Goal: Check status: Check status

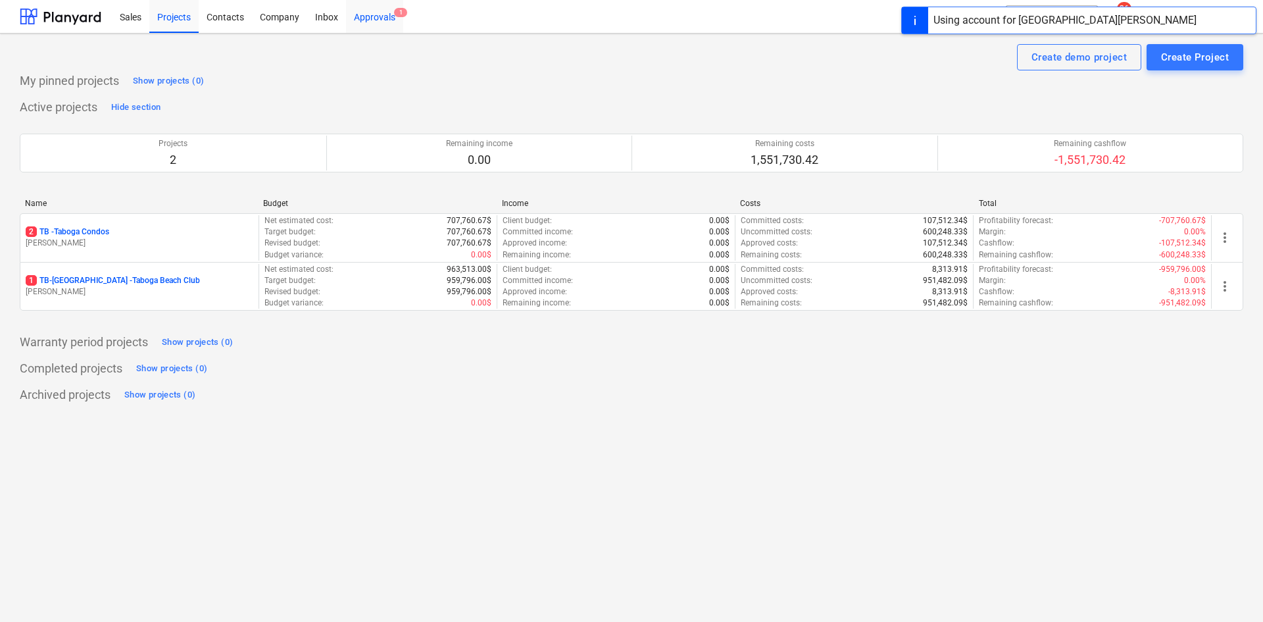
click at [383, 20] on div "Approvals 1" at bounding box center [374, 16] width 57 height 34
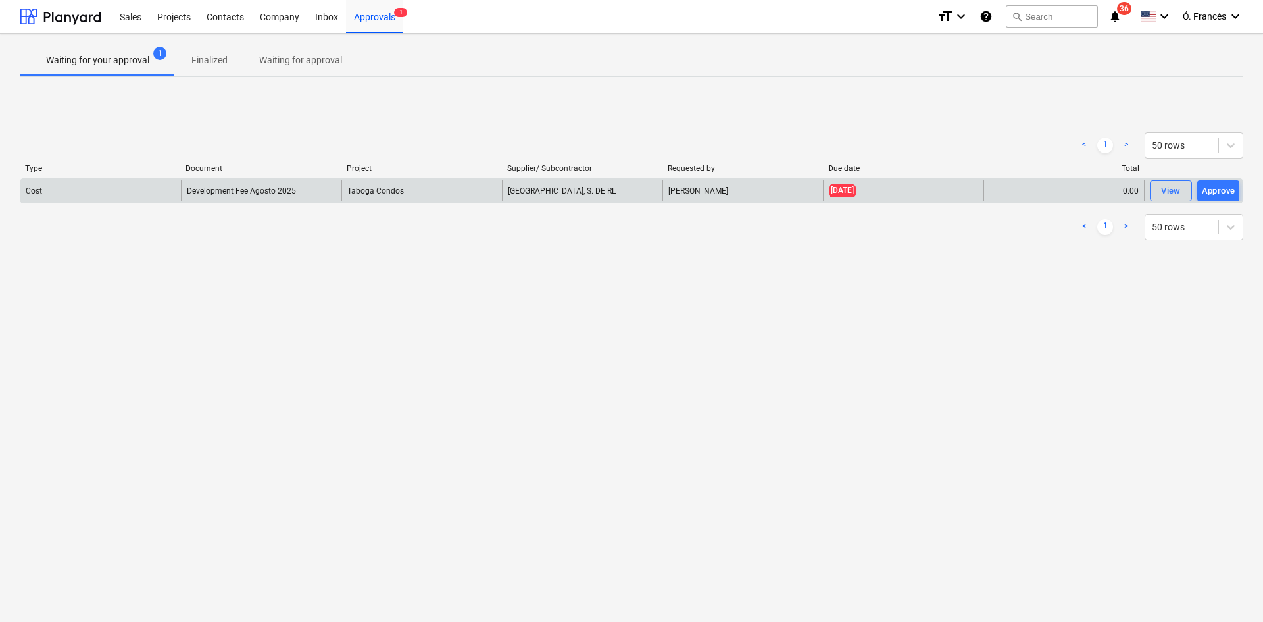
click at [1040, 195] on div "0.00" at bounding box center [1063, 190] width 160 height 21
click at [1160, 189] on span "View" at bounding box center [1170, 191] width 29 height 15
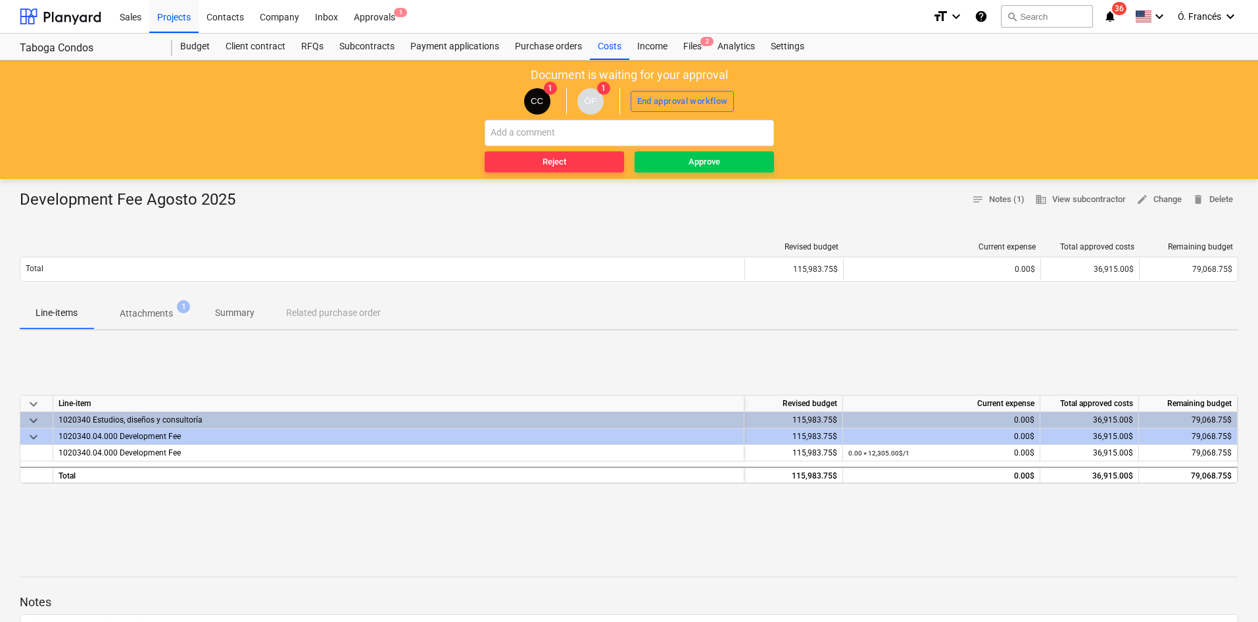
click at [134, 316] on p "Attachments" at bounding box center [146, 314] width 53 height 14
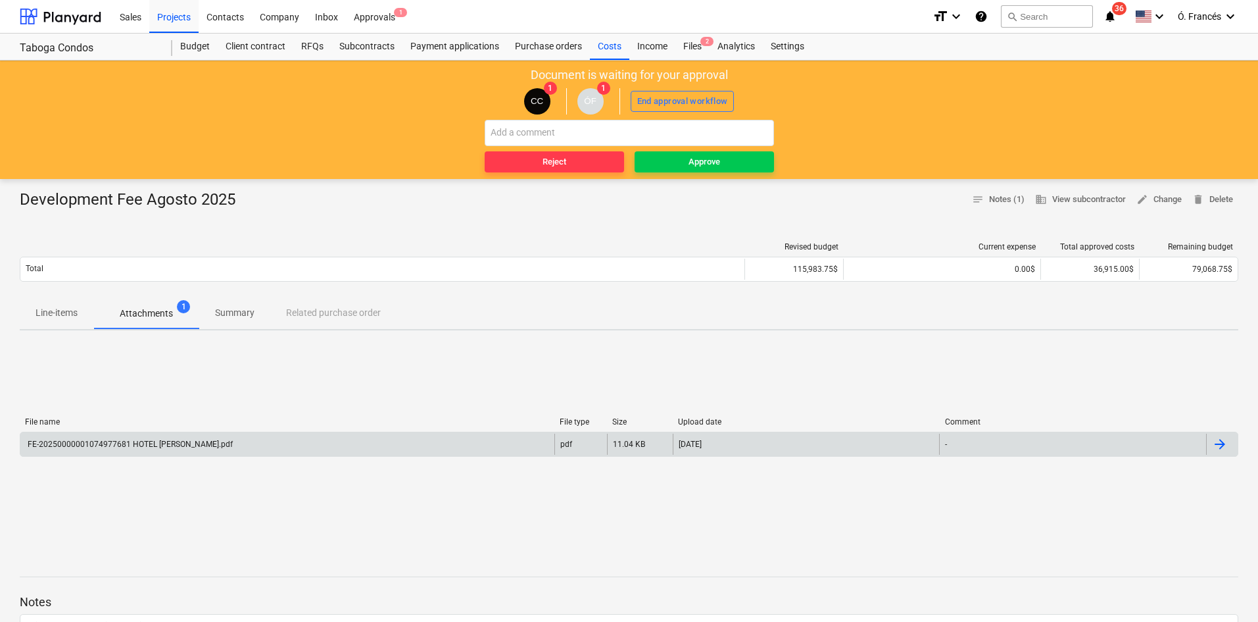
click at [406, 445] on div "FE-20250000001074977681 HOTEL [PERSON_NAME].pdf" at bounding box center [287, 443] width 534 height 21
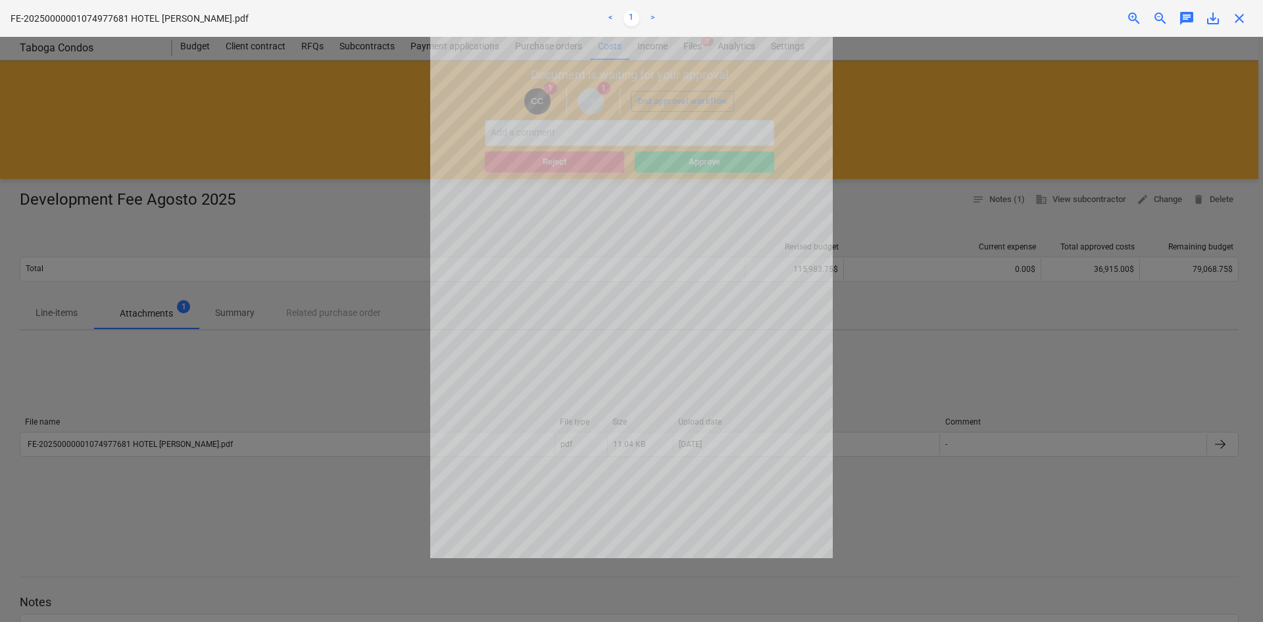
click at [968, 405] on div at bounding box center [631, 329] width 1263 height 585
click at [308, 224] on div at bounding box center [631, 329] width 1263 height 585
